Goal: Complete application form

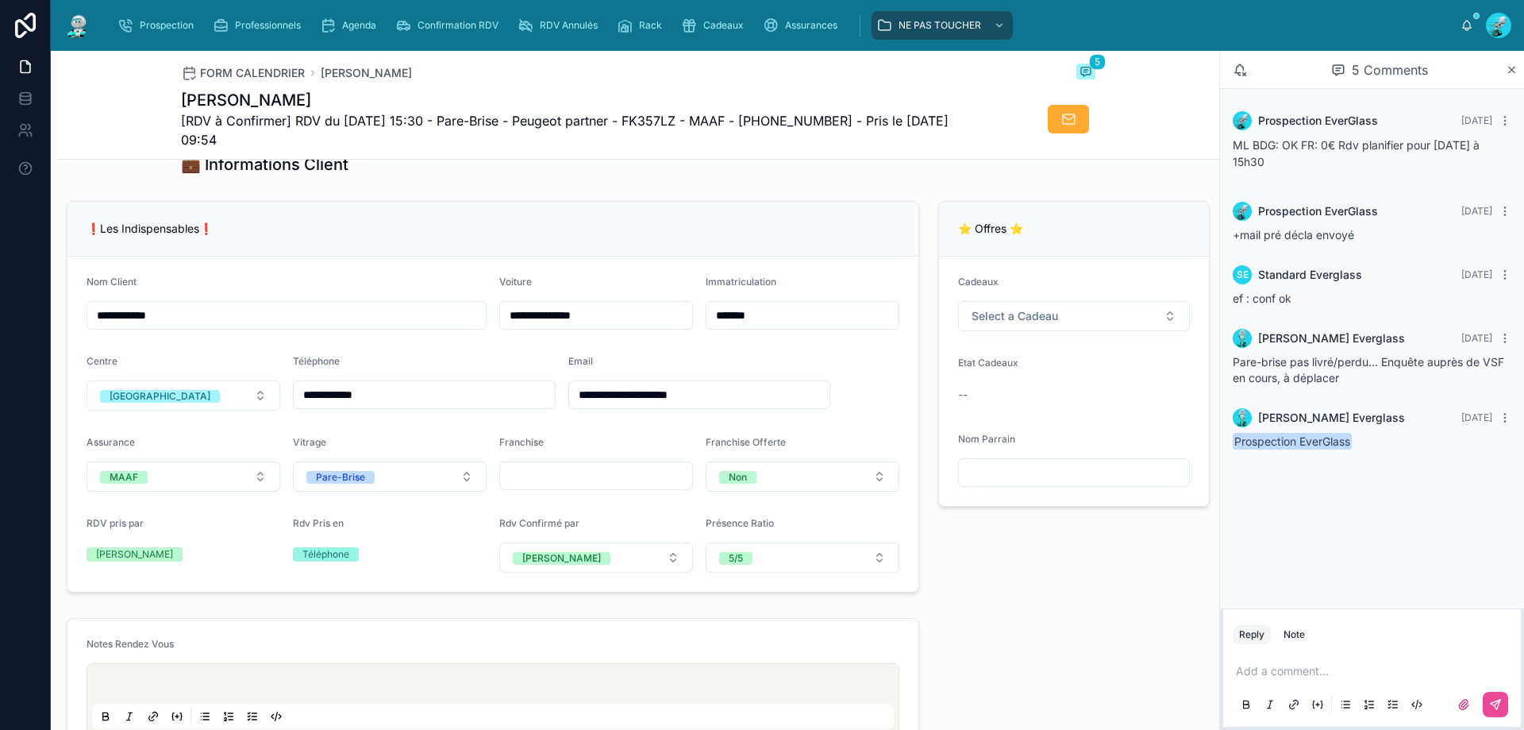
scroll to position [318, 0]
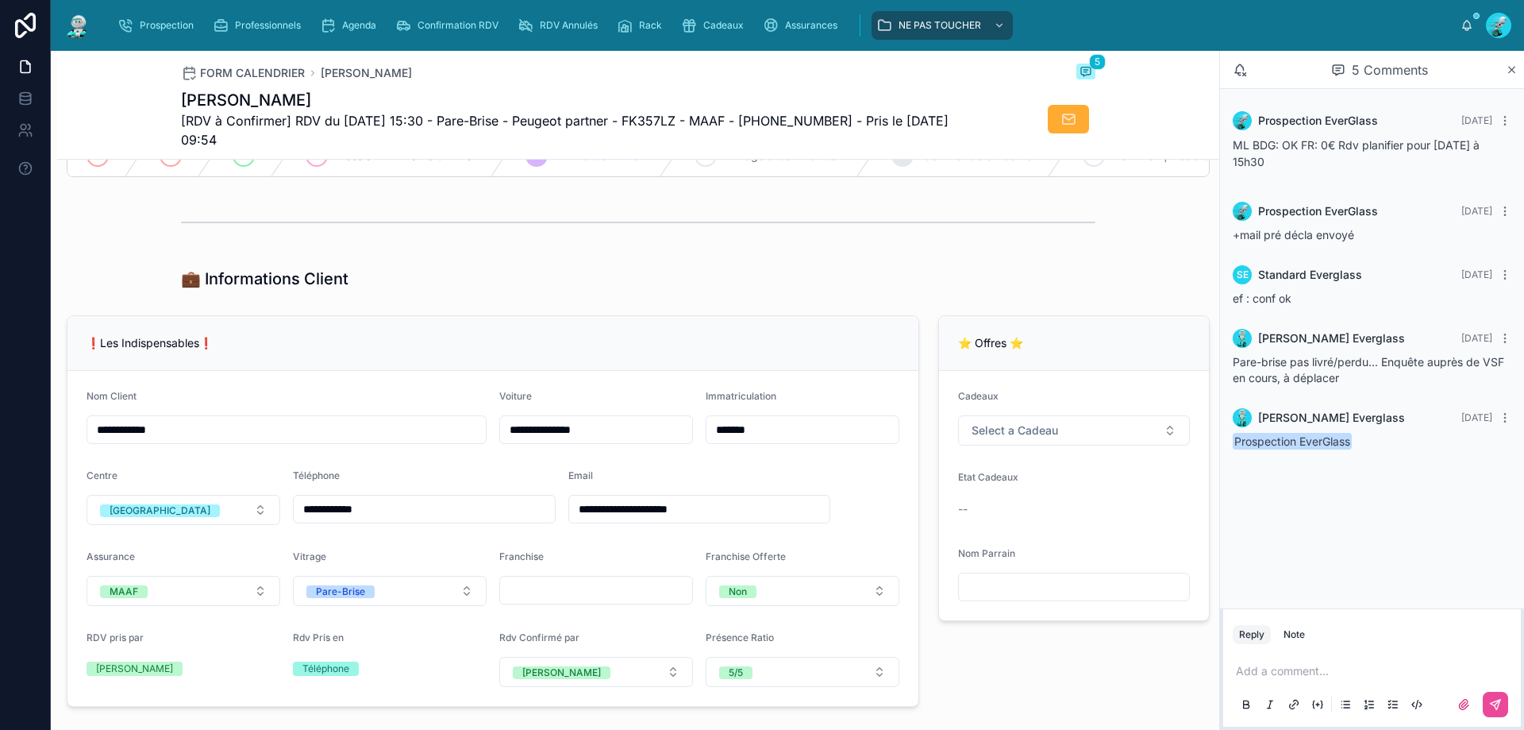
scroll to position [318, 0]
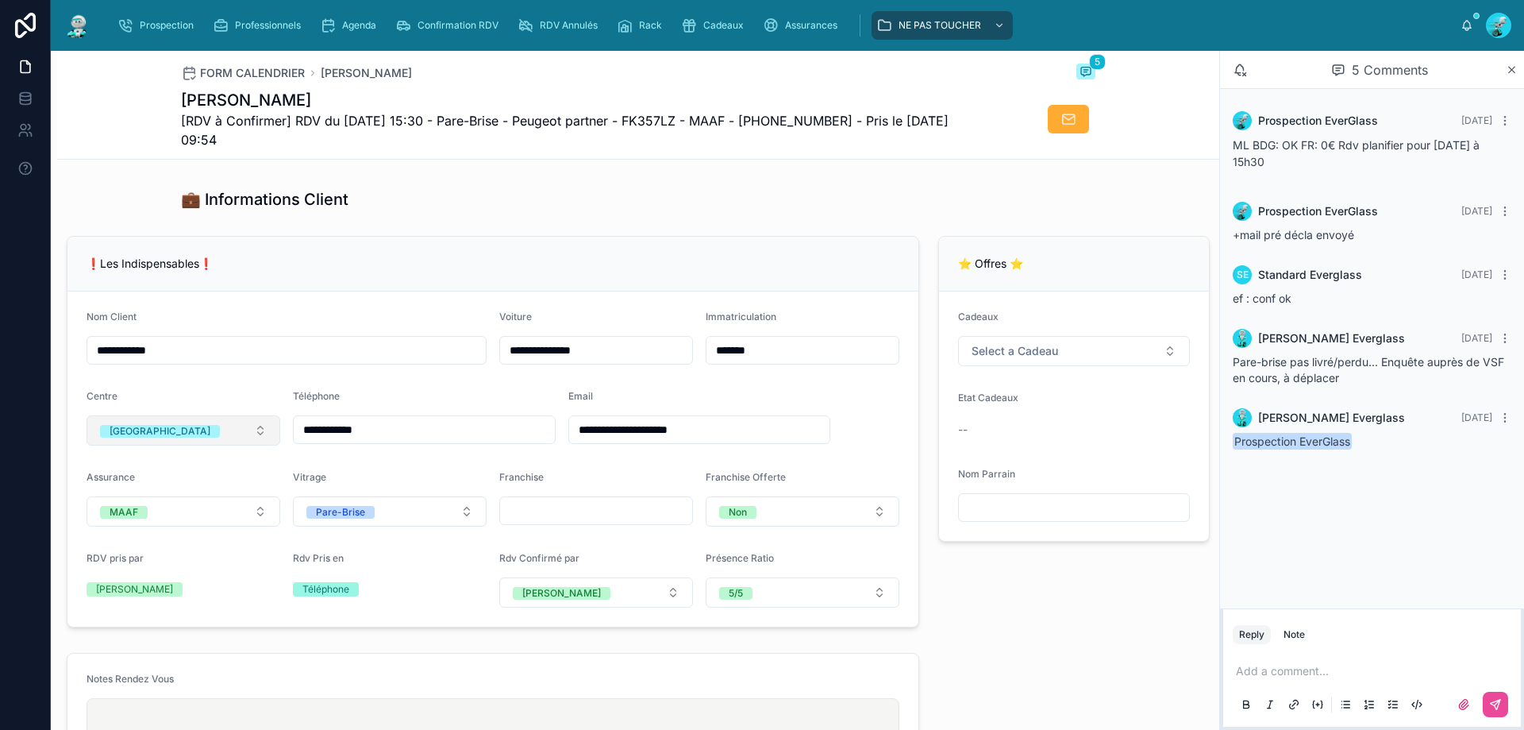
drag, startPoint x: 410, startPoint y: 440, endPoint x: 214, endPoint y: 440, distance: 196.1
click at [214, 440] on form "**********" at bounding box center [492, 458] width 851 height 335
click at [726, 217] on div "💼 Informations Client" at bounding box center [638, 199] width 1162 height 35
click at [658, 198] on div "💼 Informations Client" at bounding box center [638, 199] width 1162 height 35
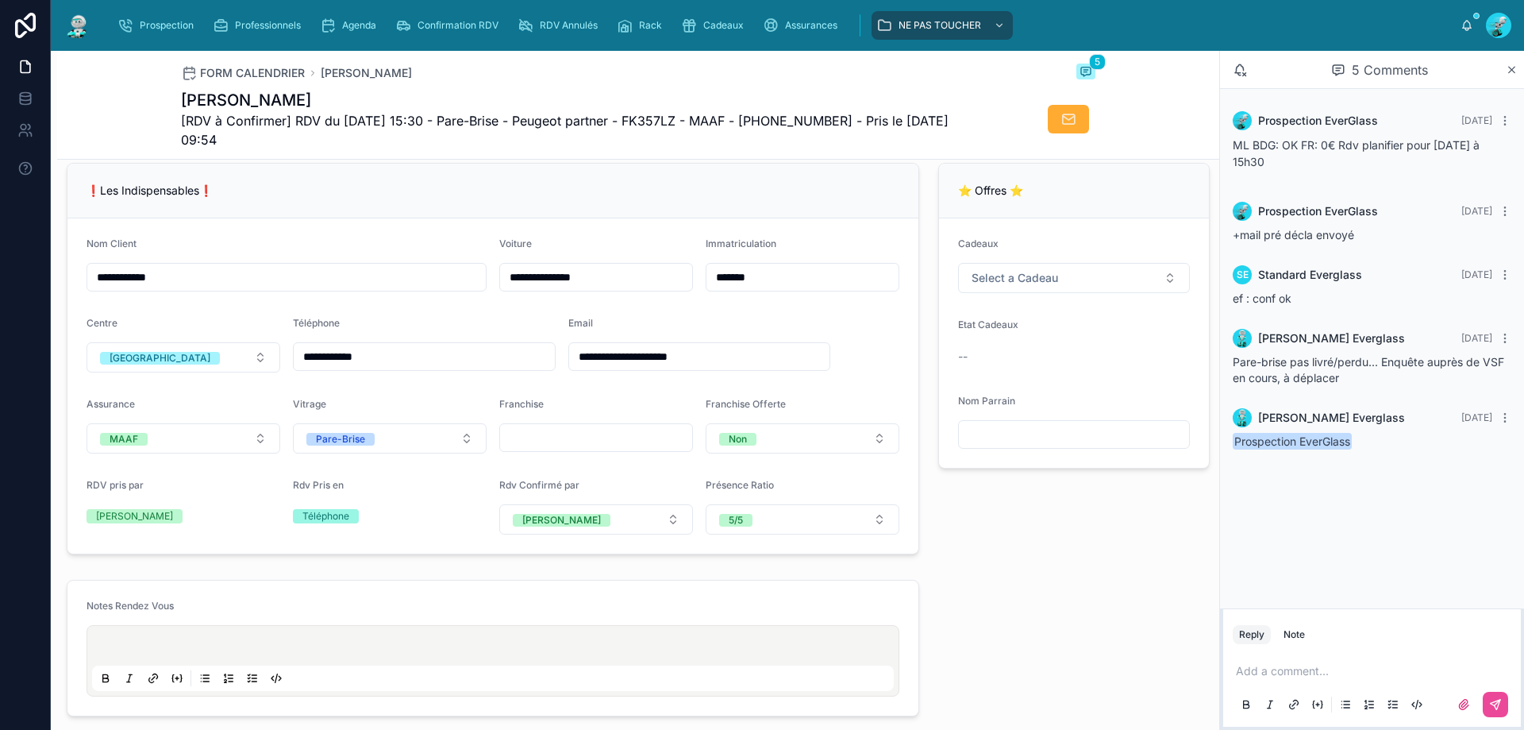
scroll to position [397, 0]
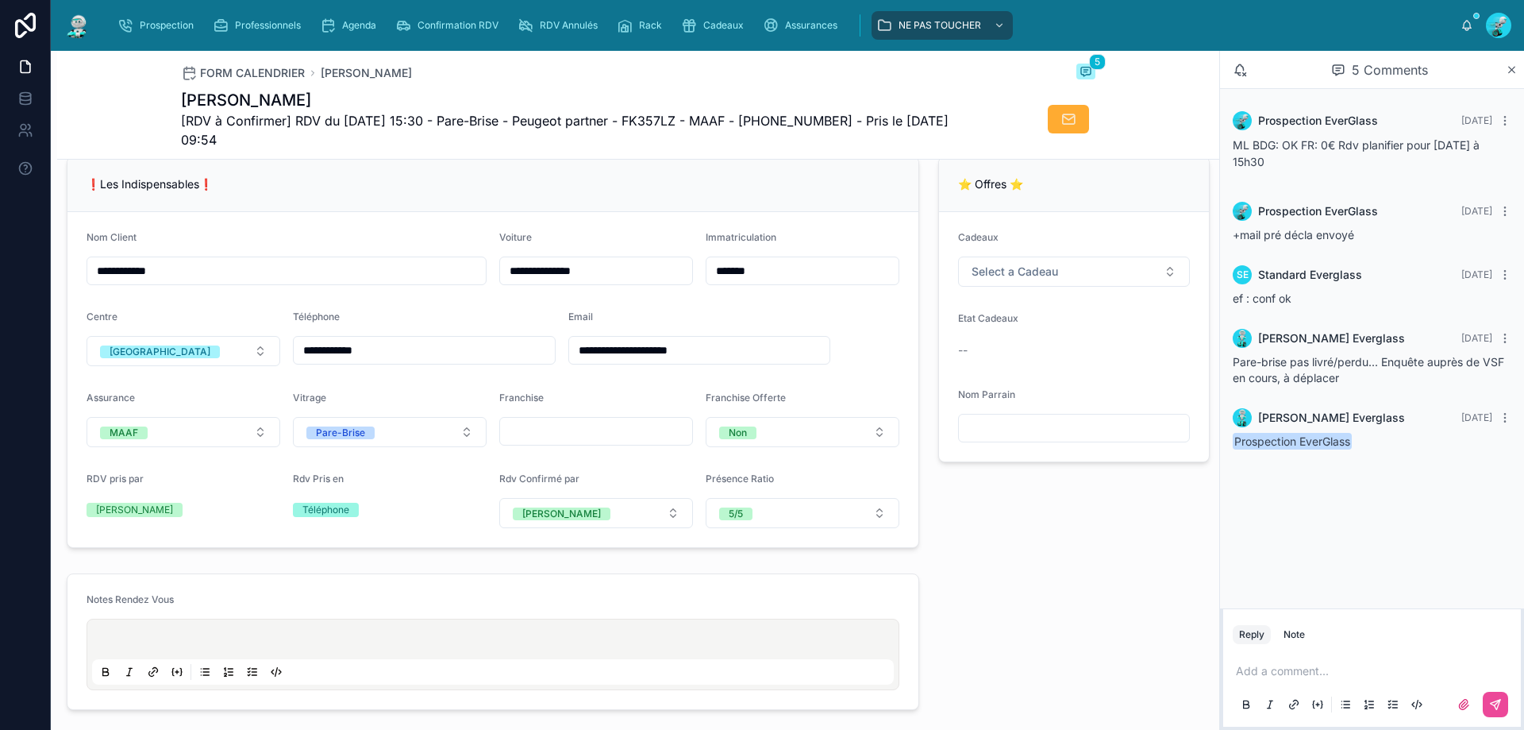
click at [1333, 672] on p at bounding box center [1375, 671] width 279 height 16
click at [1489, 701] on icon at bounding box center [1495, 704] width 13 height 13
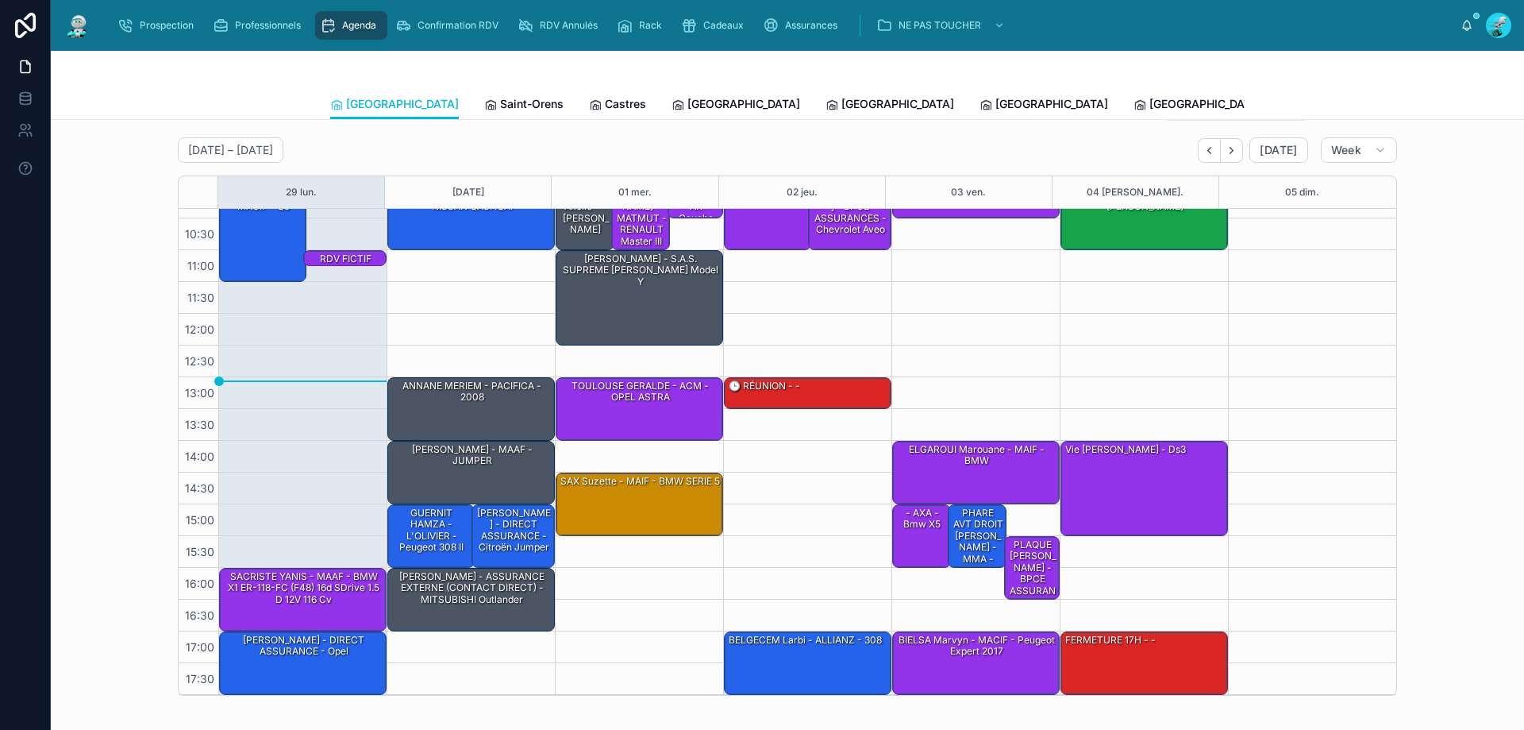
scroll to position [79, 0]
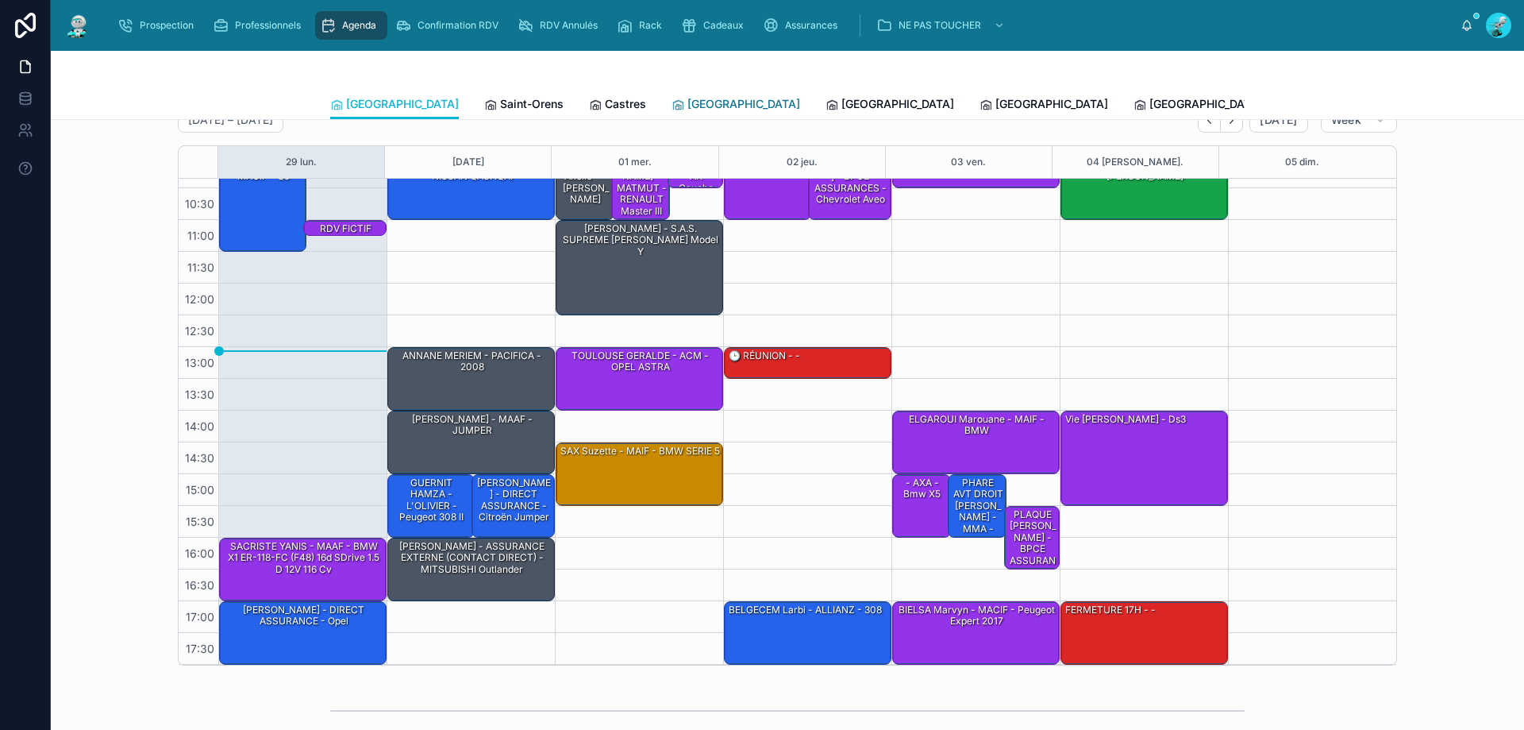
click at [688, 104] on span "[GEOGRAPHIC_DATA]" at bounding box center [744, 104] width 113 height 16
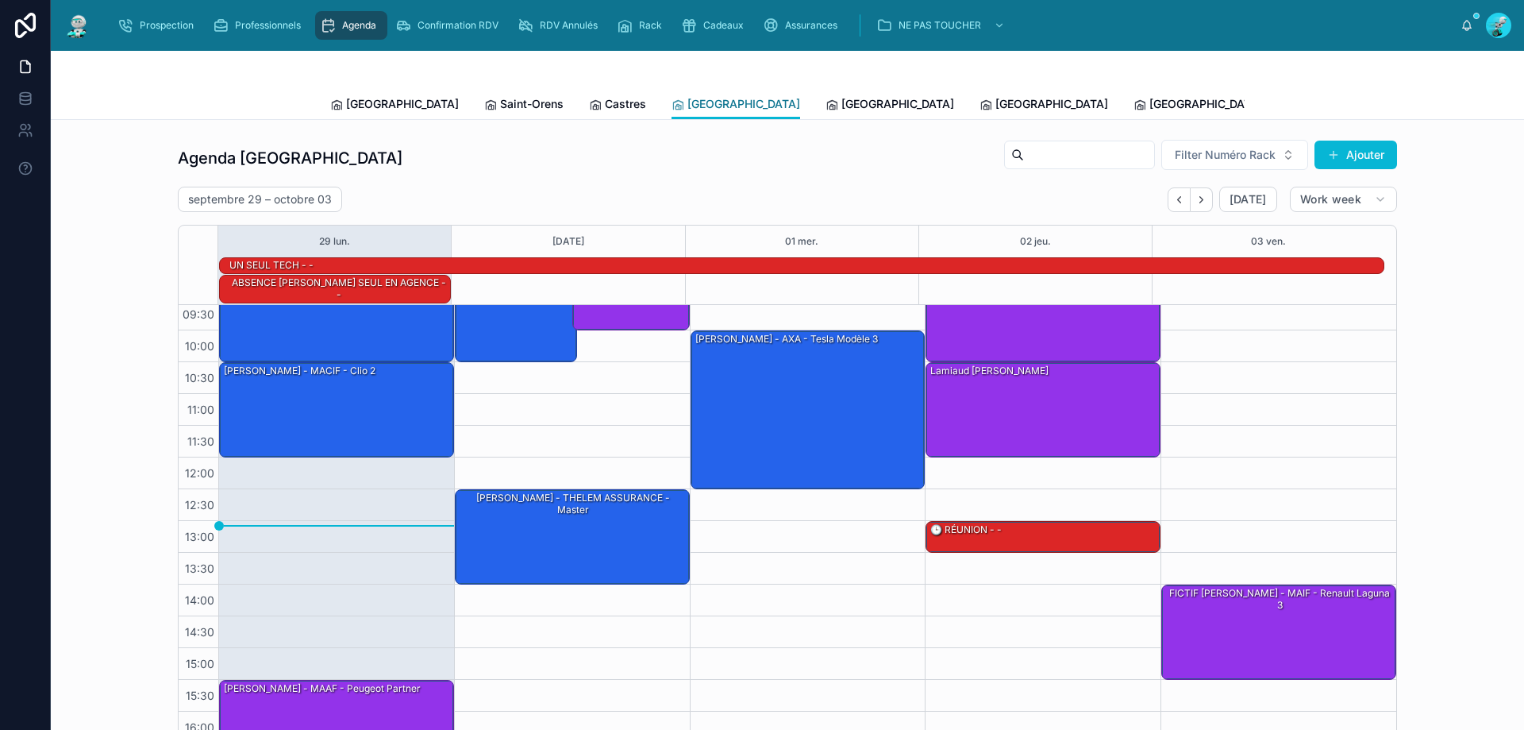
scroll to position [79, 0]
